Goal: Purchase product/service

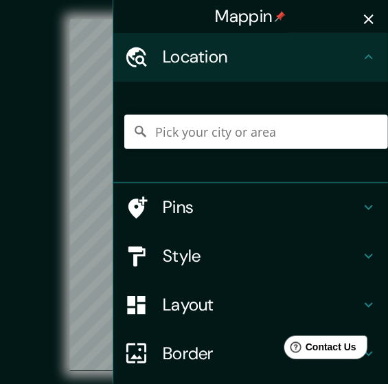
click at [365, 21] on icon "button" at bounding box center [369, 19] width 10 height 10
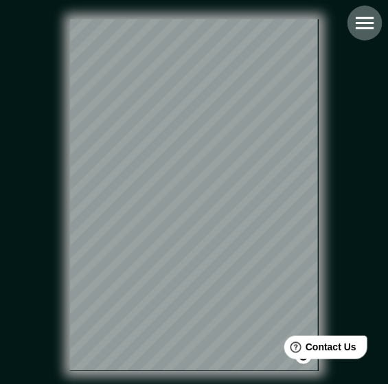
click at [370, 22] on icon "button" at bounding box center [365, 23] width 18 height 12
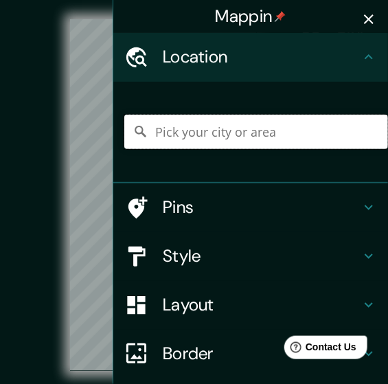
click at [270, 130] on input "Pick your city or area" at bounding box center [256, 132] width 264 height 34
paste input "HUAQUECHULA, [GEOGRAPHIC_DATA]"
type input "[GEOGRAPHIC_DATA], [GEOGRAPHIC_DATA], [GEOGRAPHIC_DATA]"
click at [216, 266] on h4 "Style" at bounding box center [262, 256] width 198 height 21
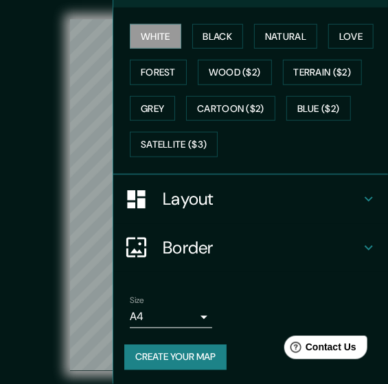
scroll to position [173, 0]
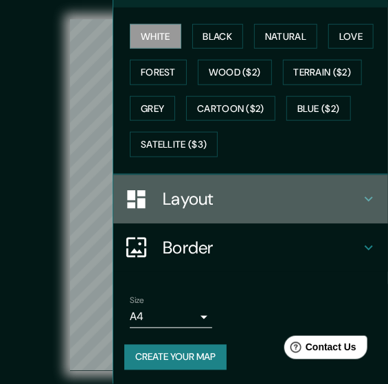
click at [259, 218] on div "Layout" at bounding box center [250, 199] width 275 height 49
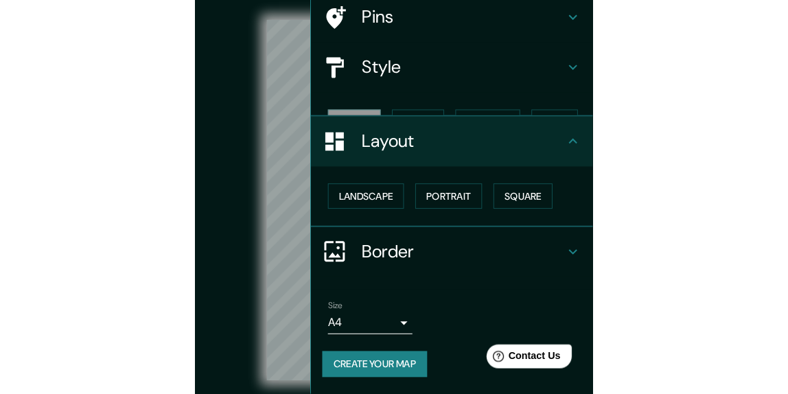
scroll to position [66, 0]
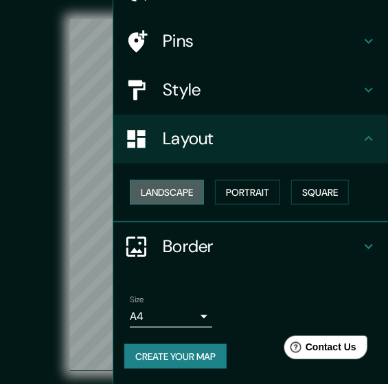
click at [189, 190] on button "Landscape" at bounding box center [167, 192] width 74 height 25
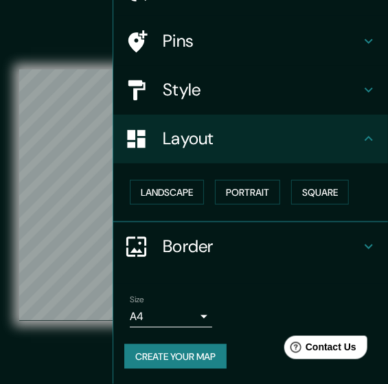
click at [79, 352] on div "© Mapbox © OpenStreetMap Improve this map" at bounding box center [194, 194] width 350 height 345
click at [98, 343] on div "© Mapbox © OpenStreetMap Improve this map" at bounding box center [194, 194] width 350 height 345
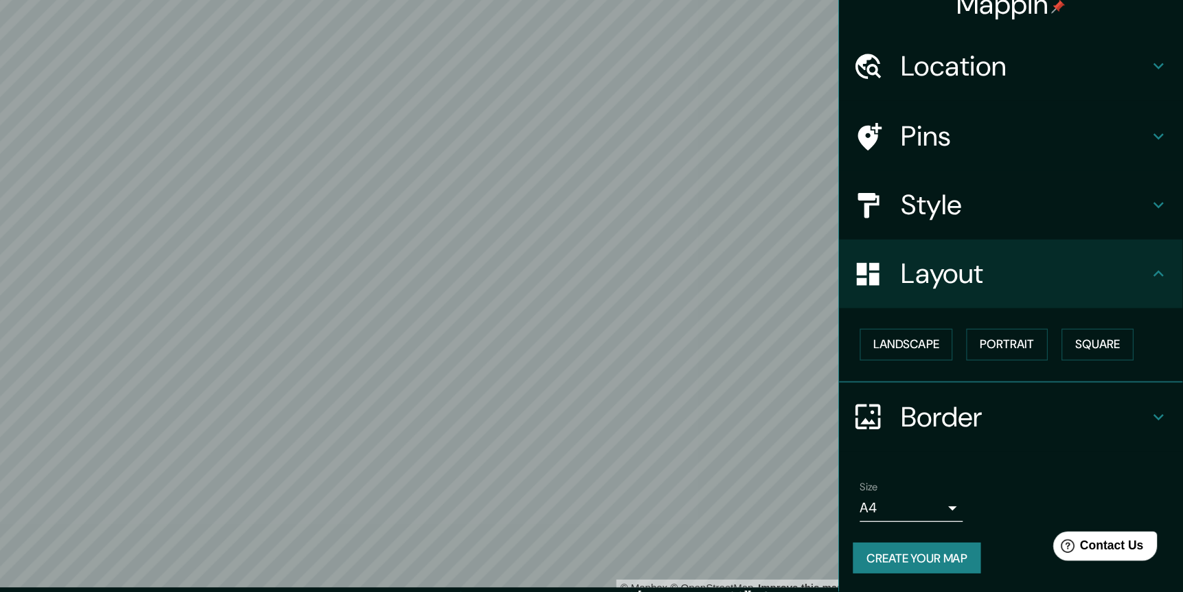
scroll to position [0, 0]
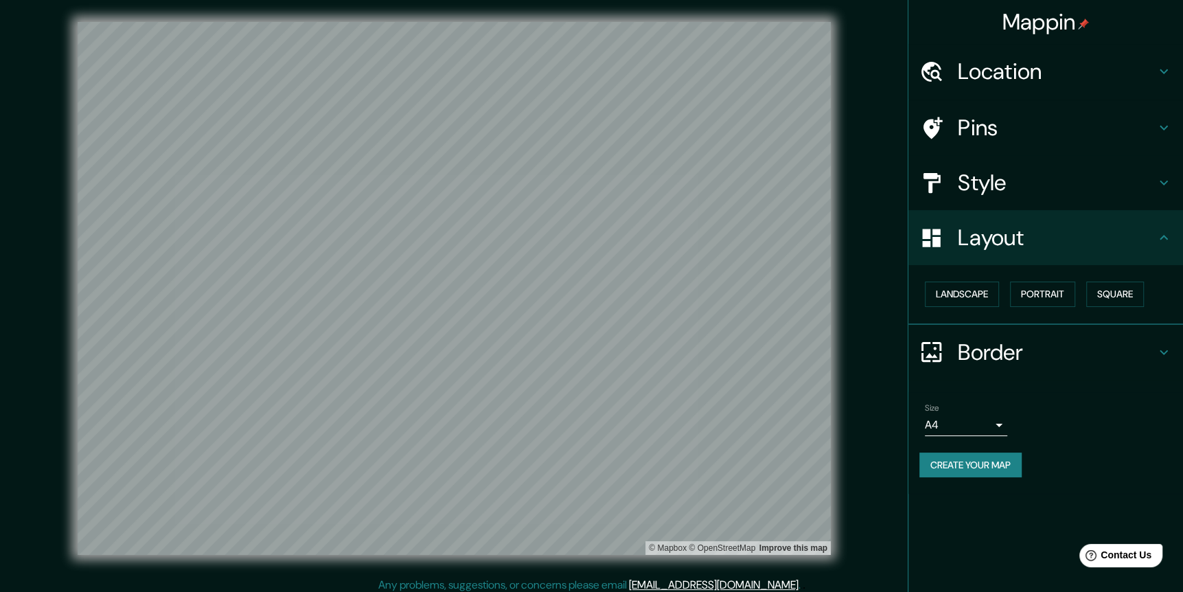
drag, startPoint x: 746, startPoint y: 3, endPoint x: 864, endPoint y: 341, distance: 357.2
click at [795, 341] on div "© Mapbox © OpenStreetMap Improve this map" at bounding box center [454, 288] width 1065 height 533
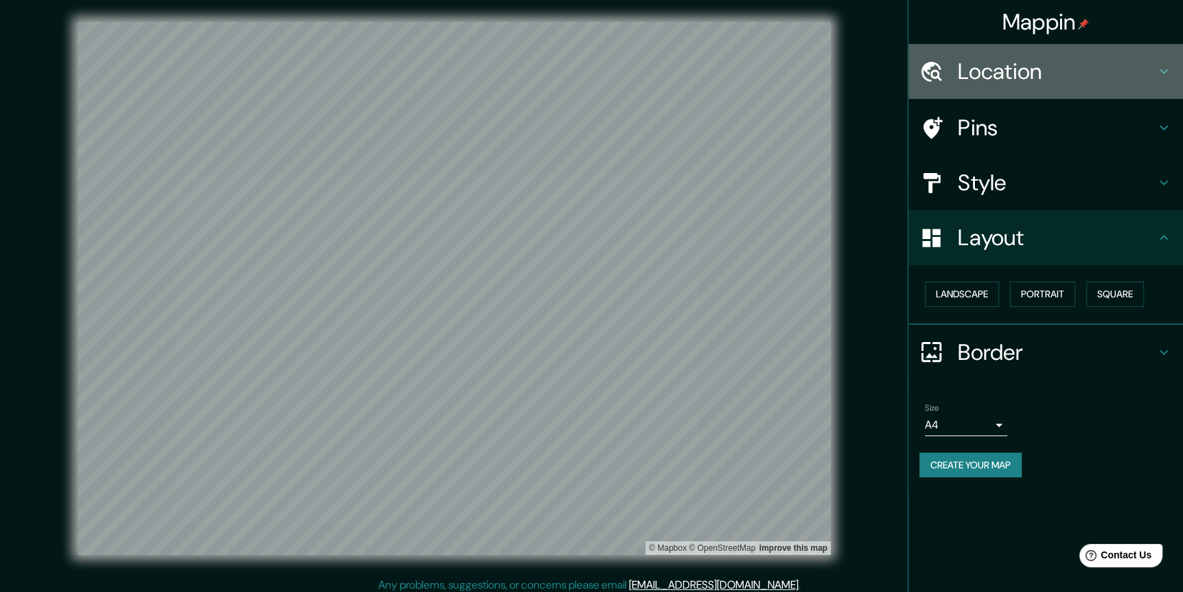
click at [795, 58] on h4 "Location" at bounding box center [1057, 71] width 198 height 27
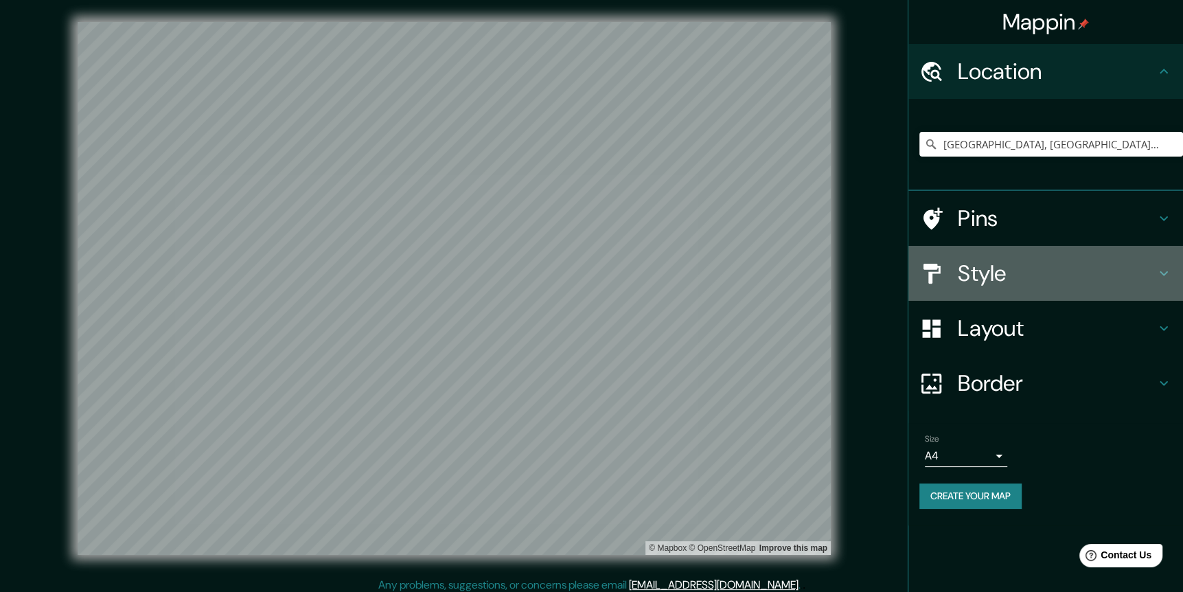
click at [795, 262] on h4 "Style" at bounding box center [1057, 273] width 198 height 27
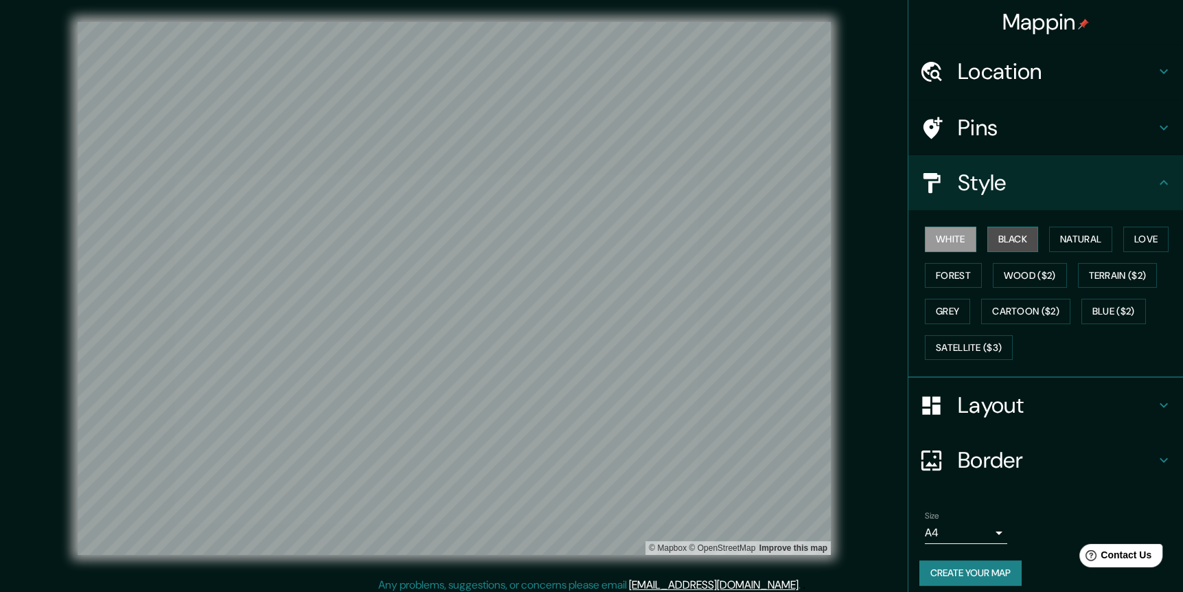
click at [795, 244] on button "Black" at bounding box center [1012, 239] width 51 height 25
click at [795, 242] on button "Natural" at bounding box center [1080, 239] width 63 height 25
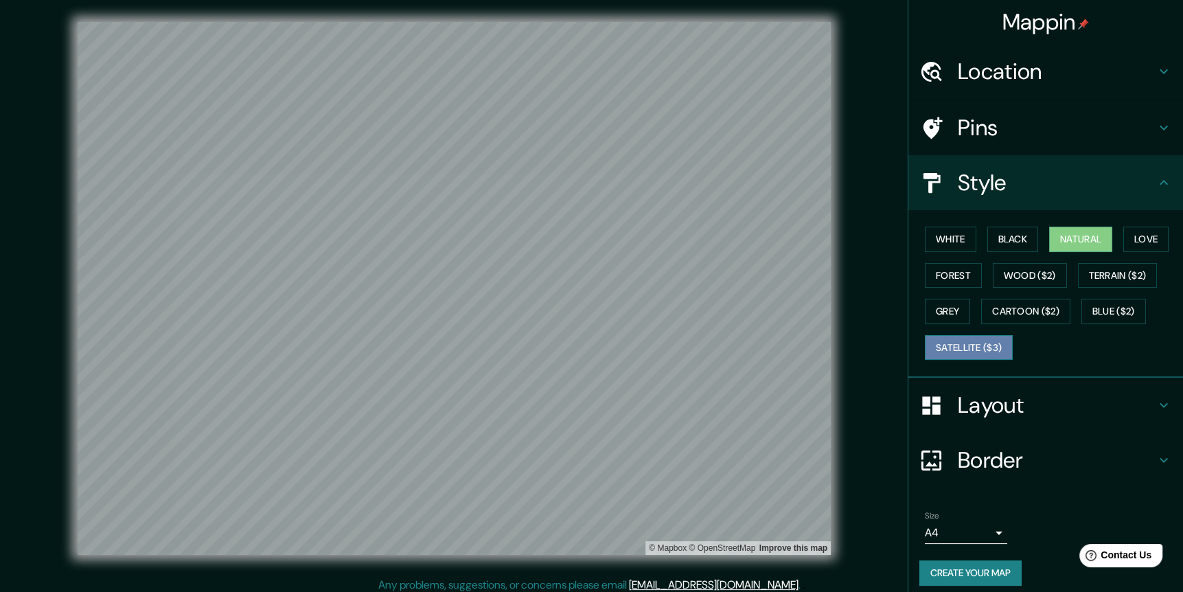
click at [795, 350] on button "Satellite ($3)" at bounding box center [969, 347] width 88 height 25
click at [795, 82] on h4 "Location" at bounding box center [1057, 71] width 198 height 27
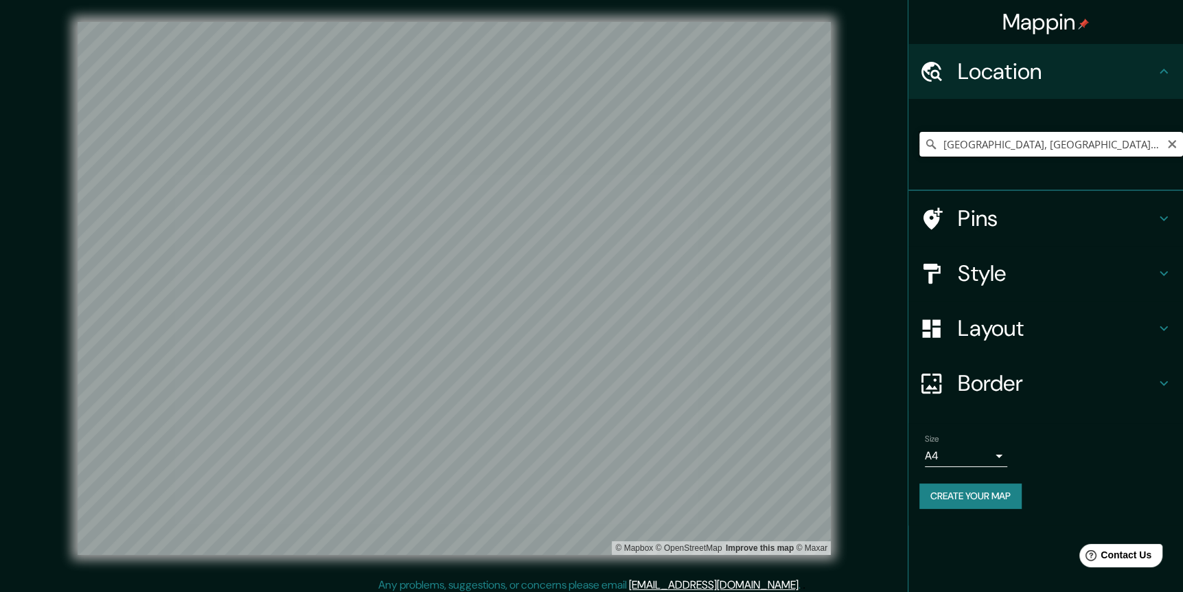
click at [795, 149] on input "[GEOGRAPHIC_DATA], [GEOGRAPHIC_DATA], [GEOGRAPHIC_DATA]" at bounding box center [1051, 144] width 264 height 25
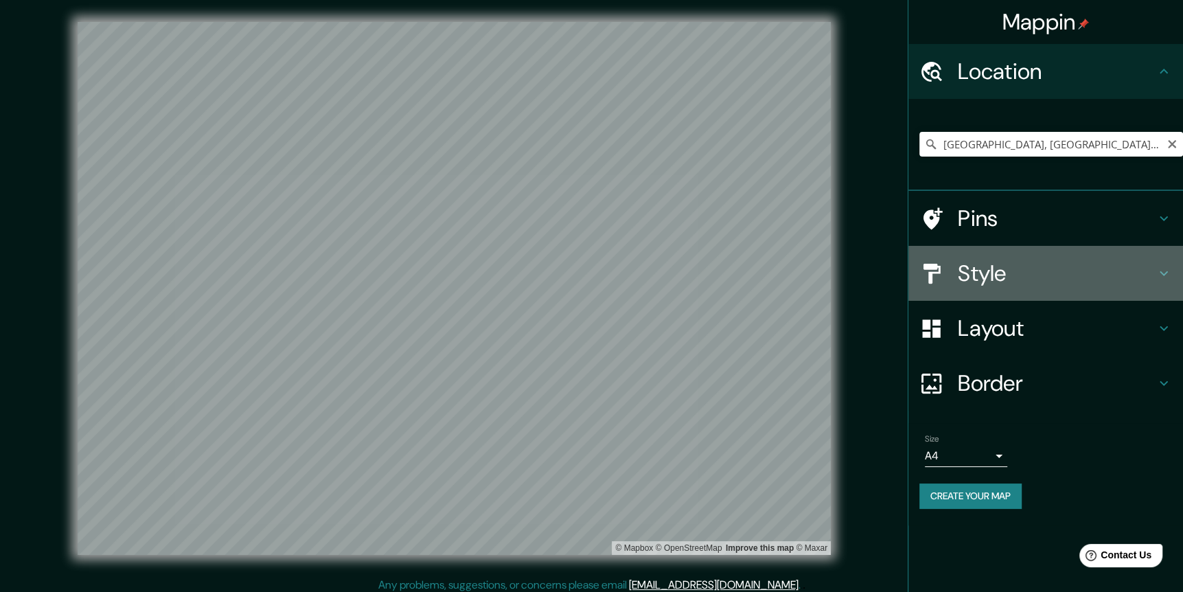
click at [795, 286] on h4 "Style" at bounding box center [1057, 273] width 198 height 27
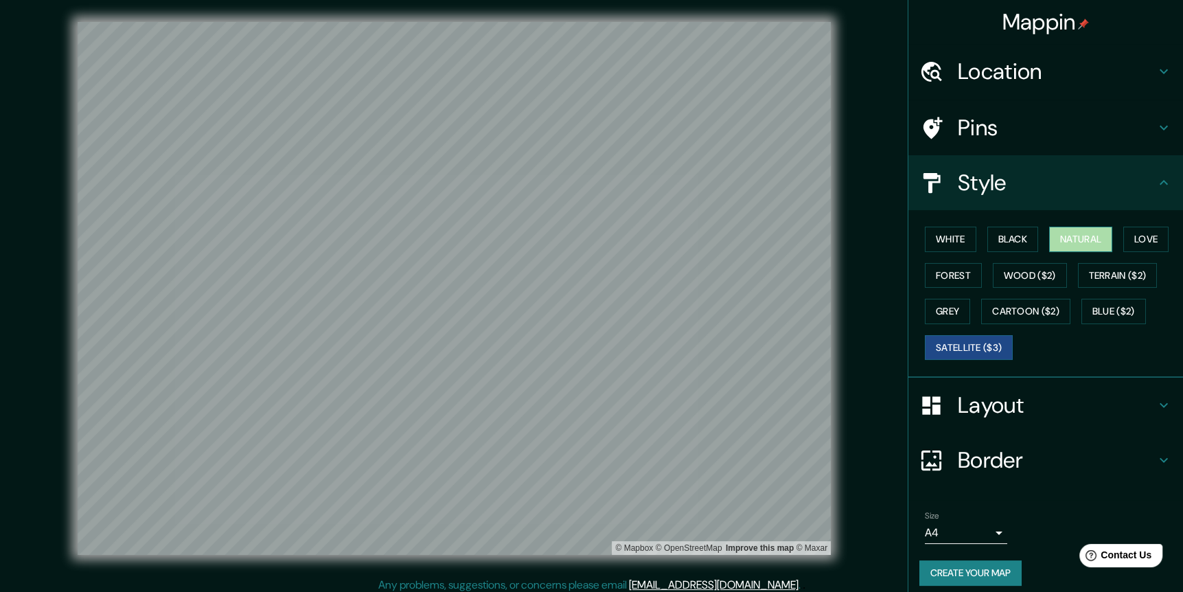
click at [795, 244] on button "Natural" at bounding box center [1080, 239] width 63 height 25
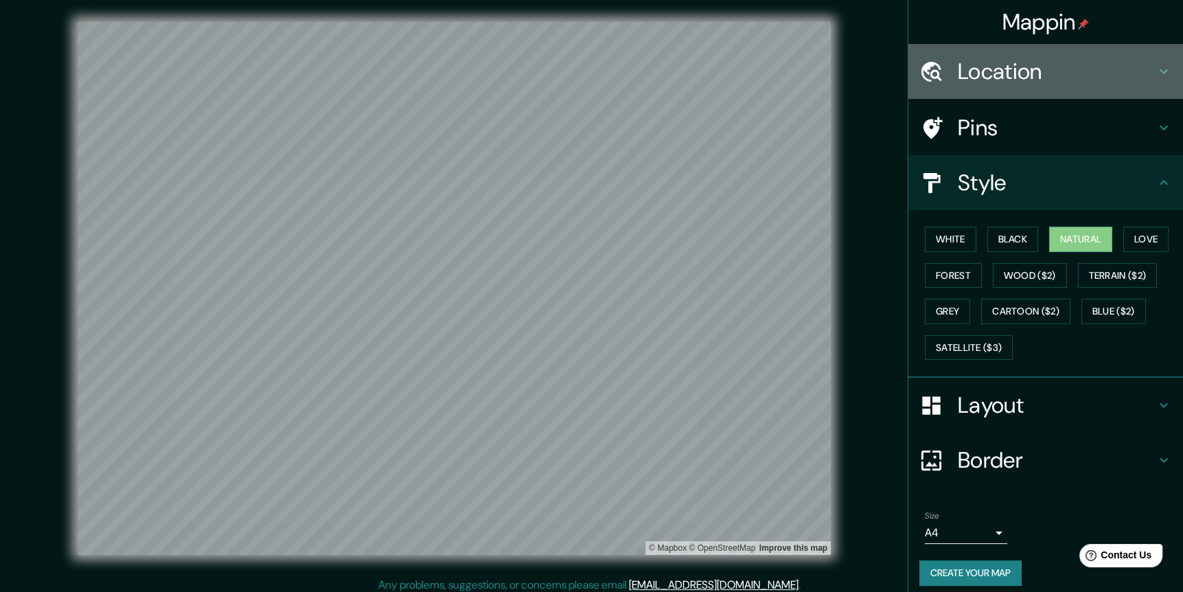
click at [795, 58] on h4 "Location" at bounding box center [1057, 71] width 198 height 27
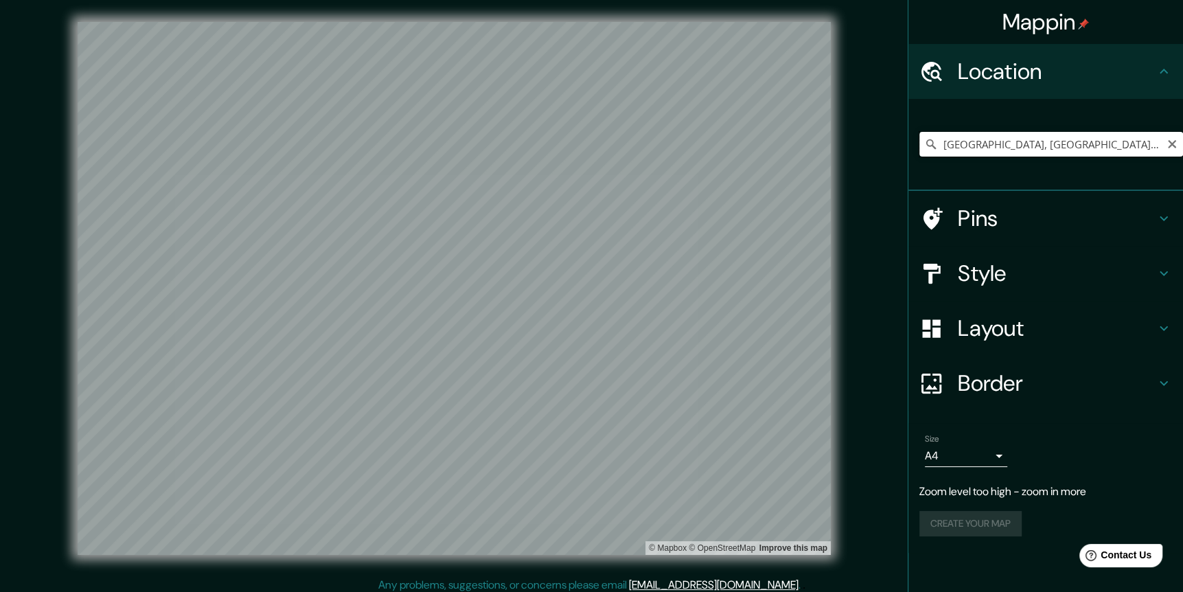
click at [795, 144] on input "[GEOGRAPHIC_DATA], [GEOGRAPHIC_DATA], [GEOGRAPHIC_DATA]" at bounding box center [1051, 144] width 264 height 25
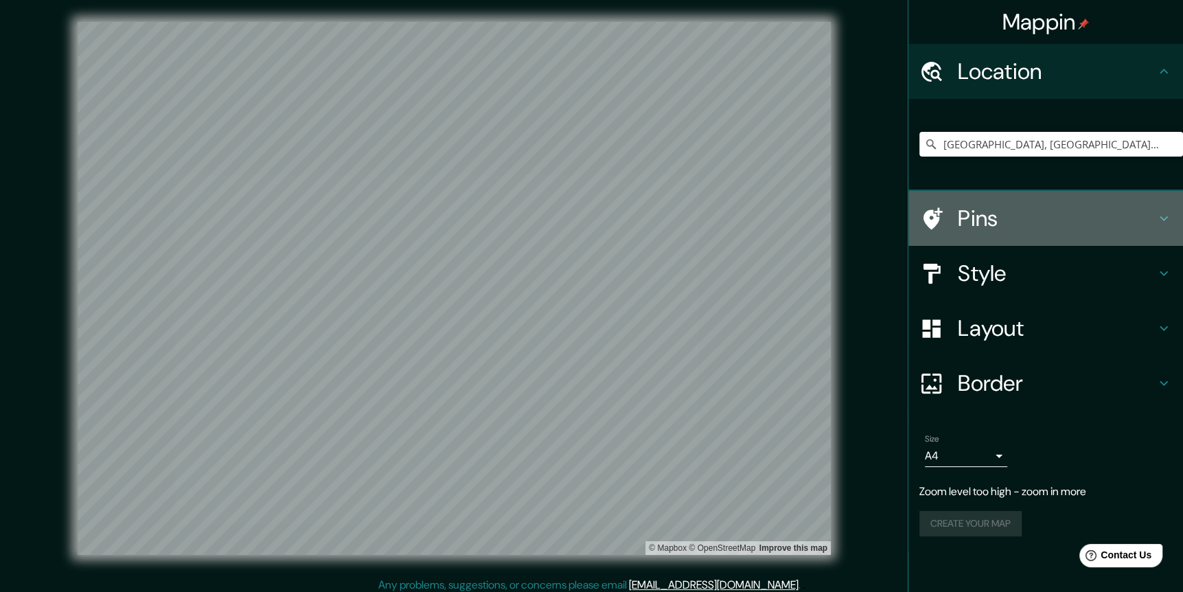
click at [795, 227] on h4 "Pins" at bounding box center [1057, 218] width 198 height 27
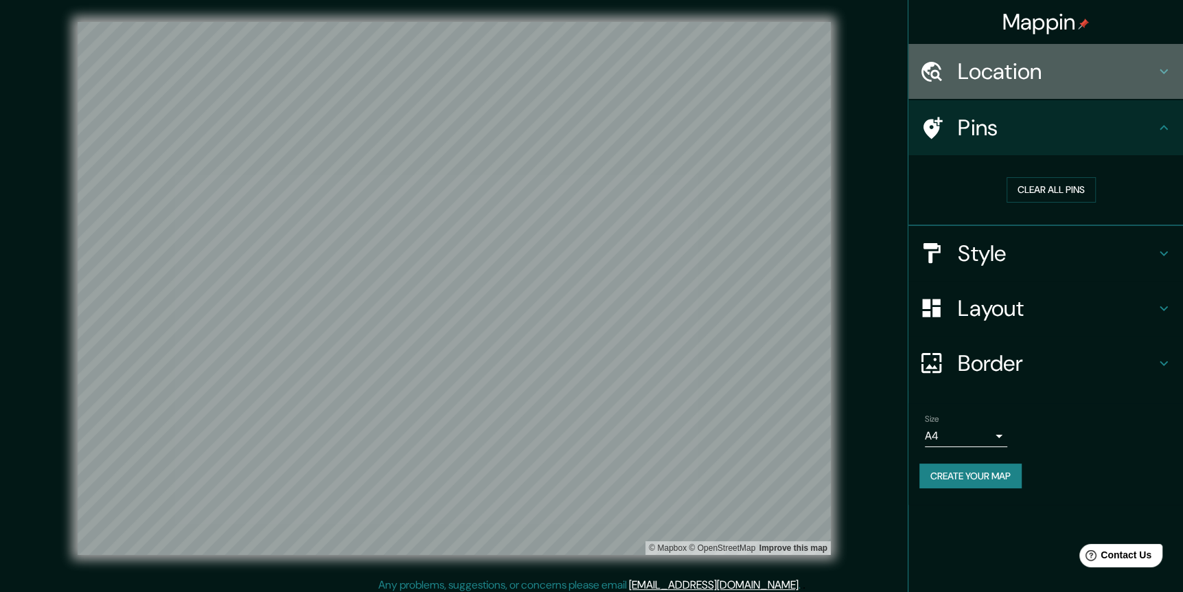
click at [795, 76] on h4 "Location" at bounding box center [1057, 71] width 198 height 27
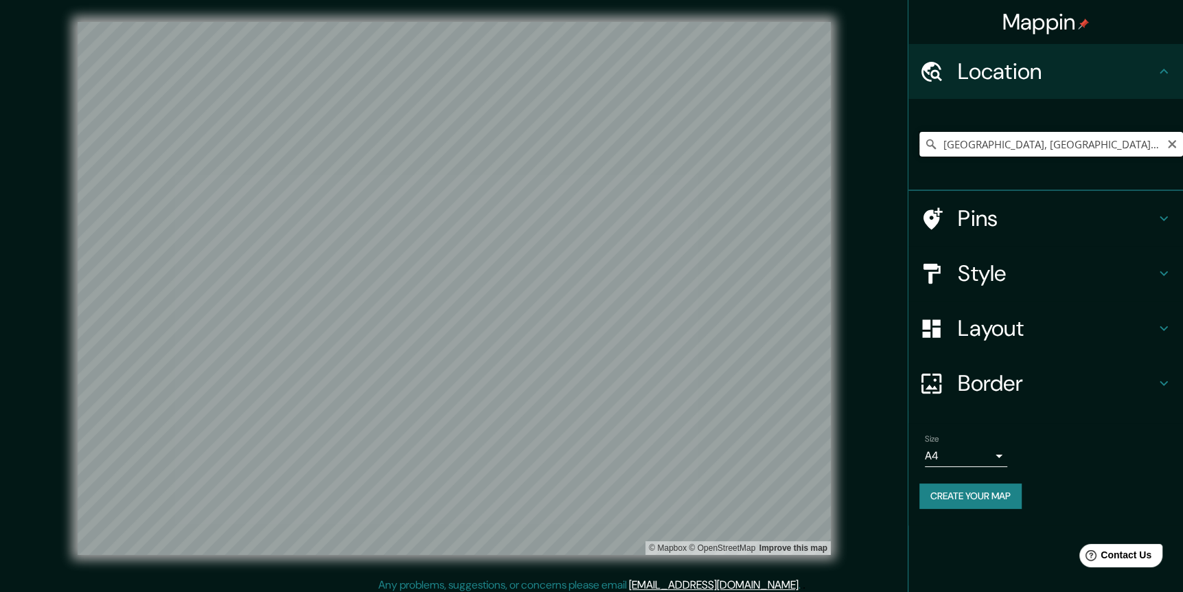
click at [795, 144] on input "[GEOGRAPHIC_DATA], [GEOGRAPHIC_DATA], [GEOGRAPHIC_DATA]" at bounding box center [1051, 144] width 264 height 25
click at [722, 163] on div "Mappin Location [GEOGRAPHIC_DATA], [GEOGRAPHIC_DATA], [GEOGRAPHIC_DATA] Pins St…" at bounding box center [591, 299] width 1183 height 599
paste input "HUAQUECHULA, [GEOGRAPHIC_DATA]"
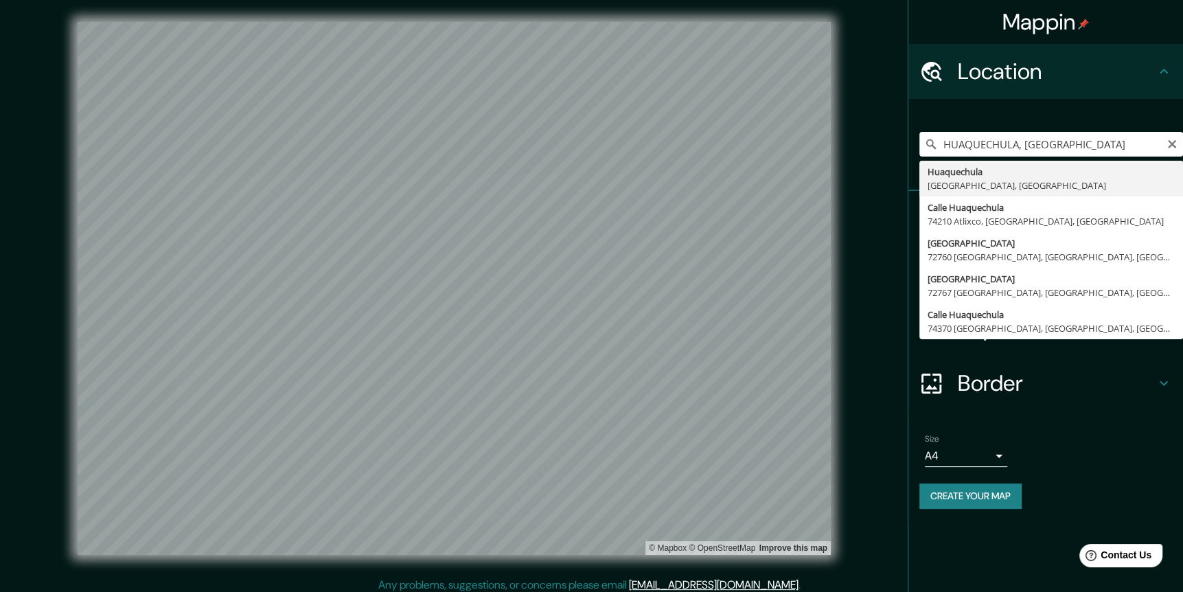
type input "[GEOGRAPHIC_DATA], [GEOGRAPHIC_DATA], [GEOGRAPHIC_DATA]"
